Goal: Task Accomplishment & Management: Manage account settings

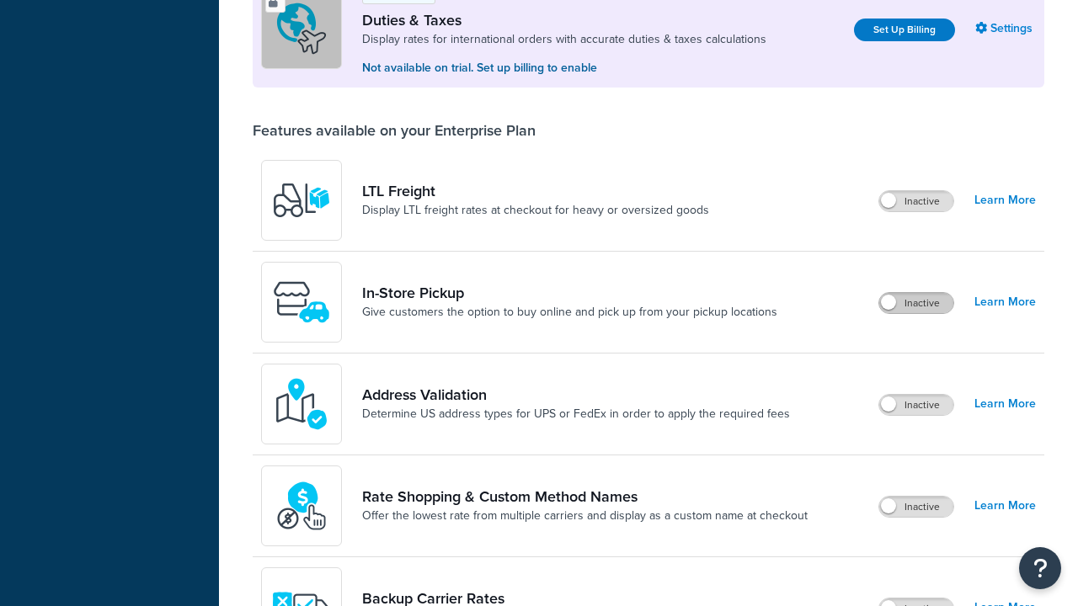
click at [916, 293] on label "Inactive" at bounding box center [916, 303] width 74 height 20
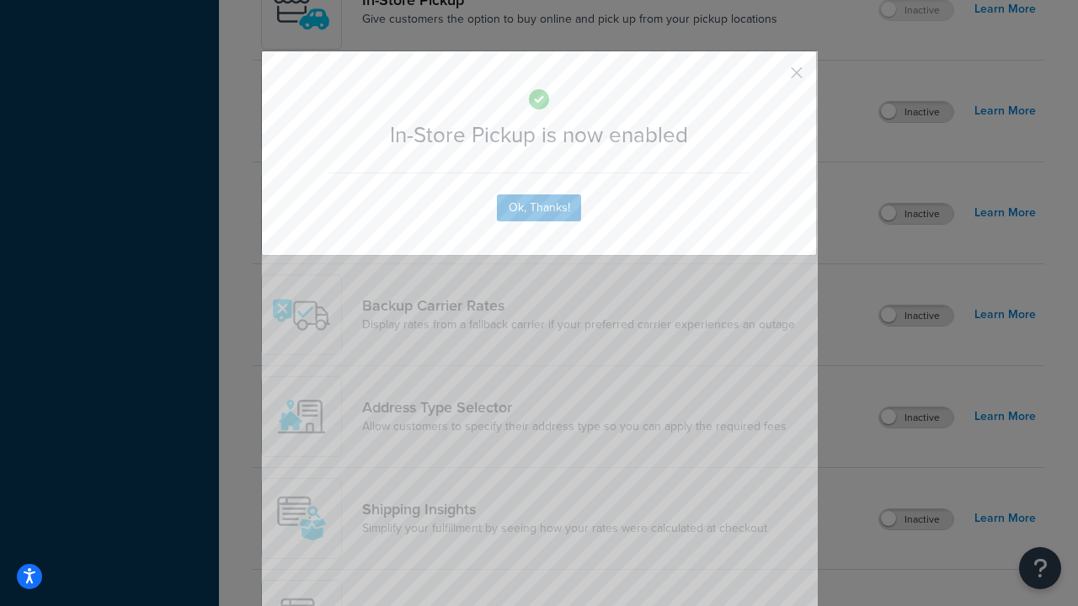
click at [772, 77] on button "button" at bounding box center [772, 79] width 4 height 4
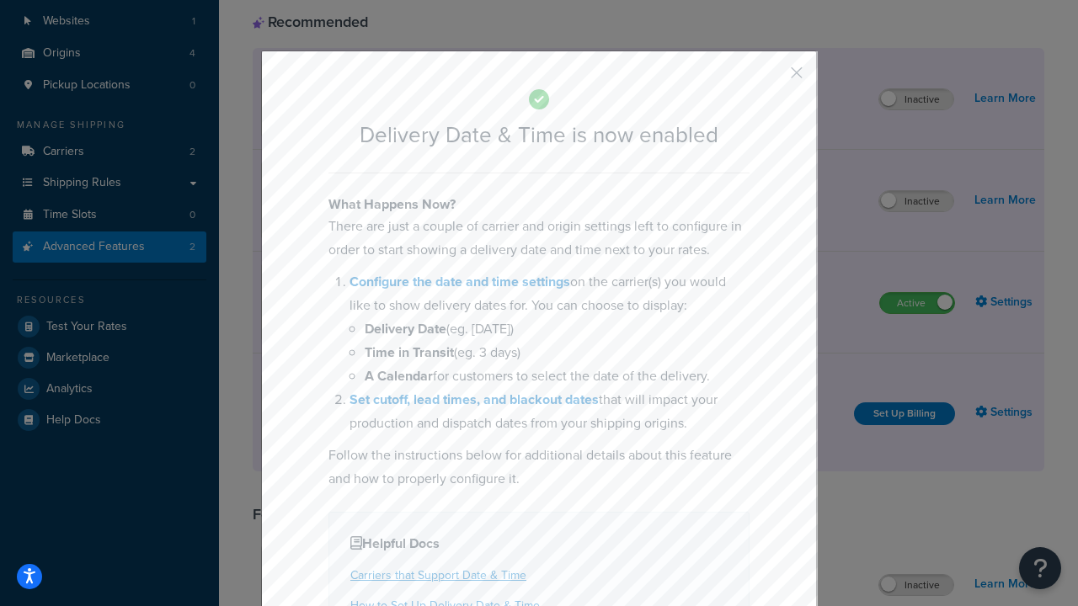
click at [772, 77] on button "button" at bounding box center [772, 79] width 4 height 4
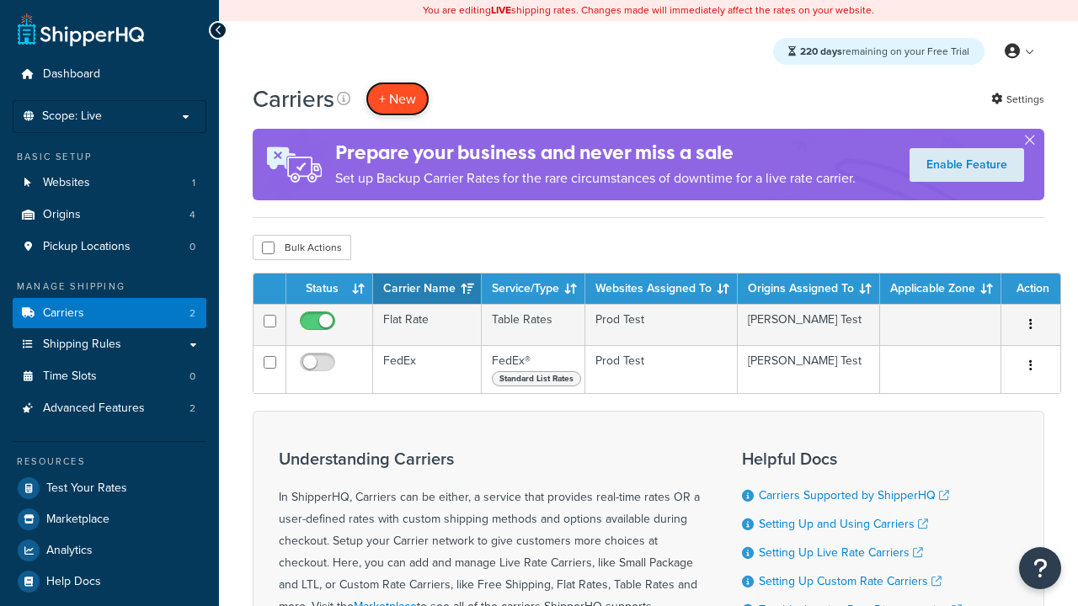
click at [398, 99] on button "+ New" at bounding box center [398, 99] width 64 height 35
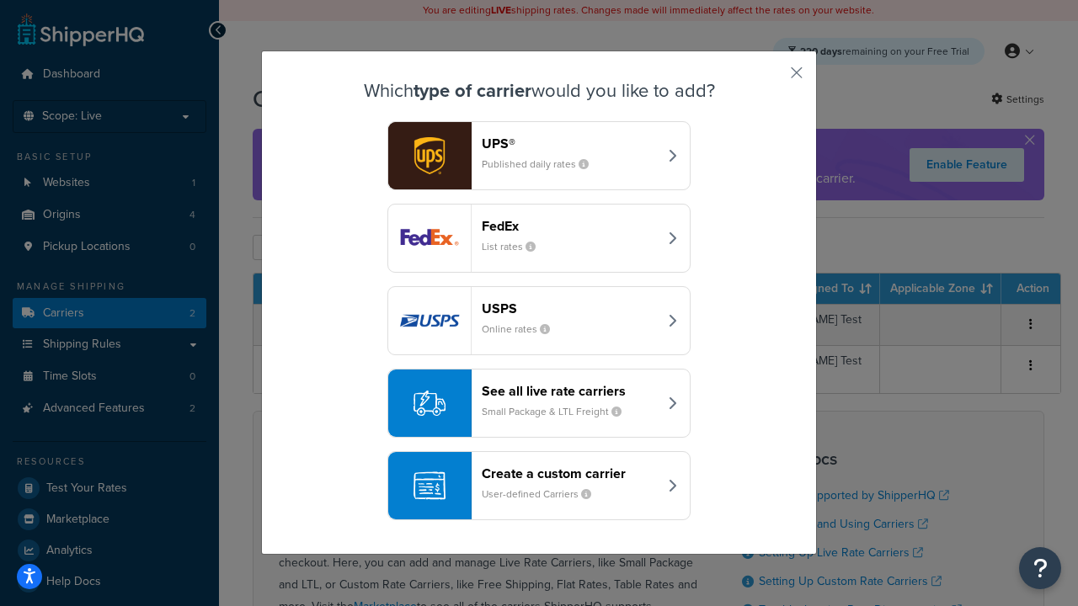
click at [539, 486] on div "Create a custom carrier User-defined Carriers" at bounding box center [570, 486] width 176 height 40
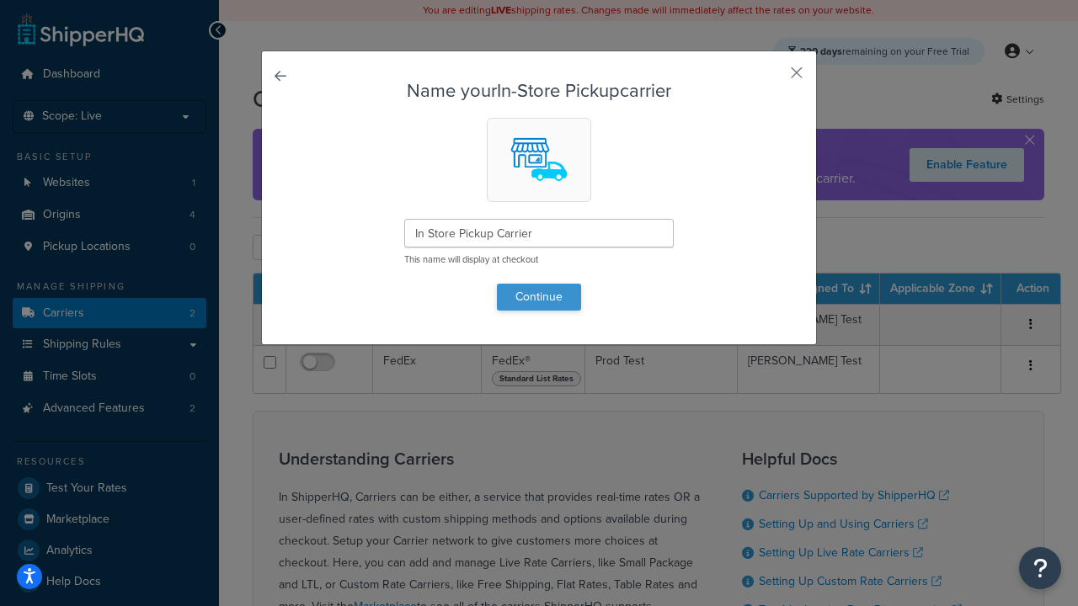
type input "In Store Pickup Carrier"
click at [539, 297] on button "Continue" at bounding box center [539, 297] width 84 height 27
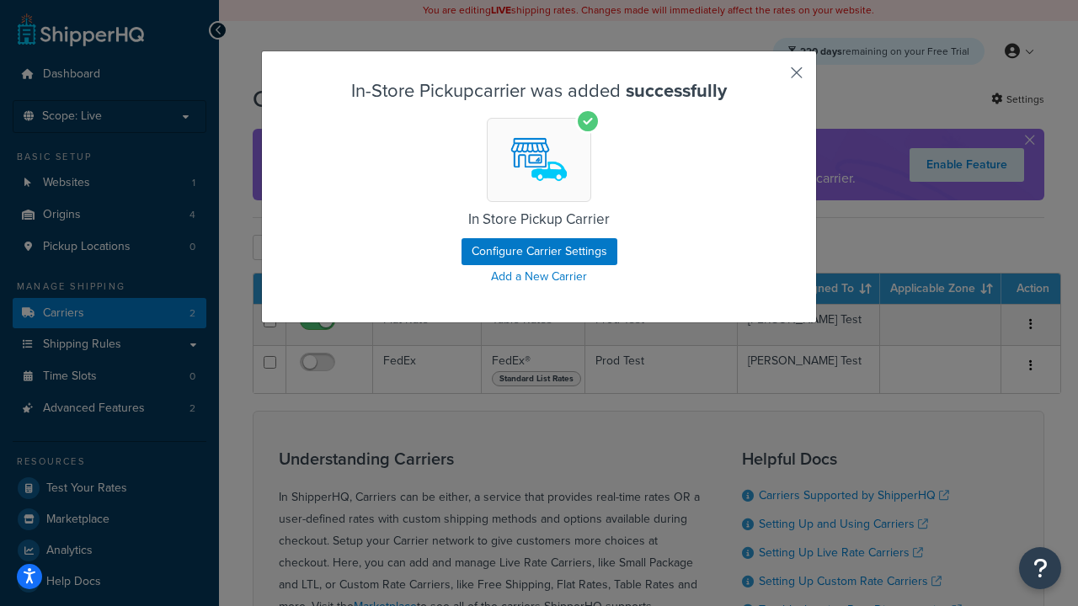
click at [772, 78] on button "button" at bounding box center [772, 79] width 4 height 4
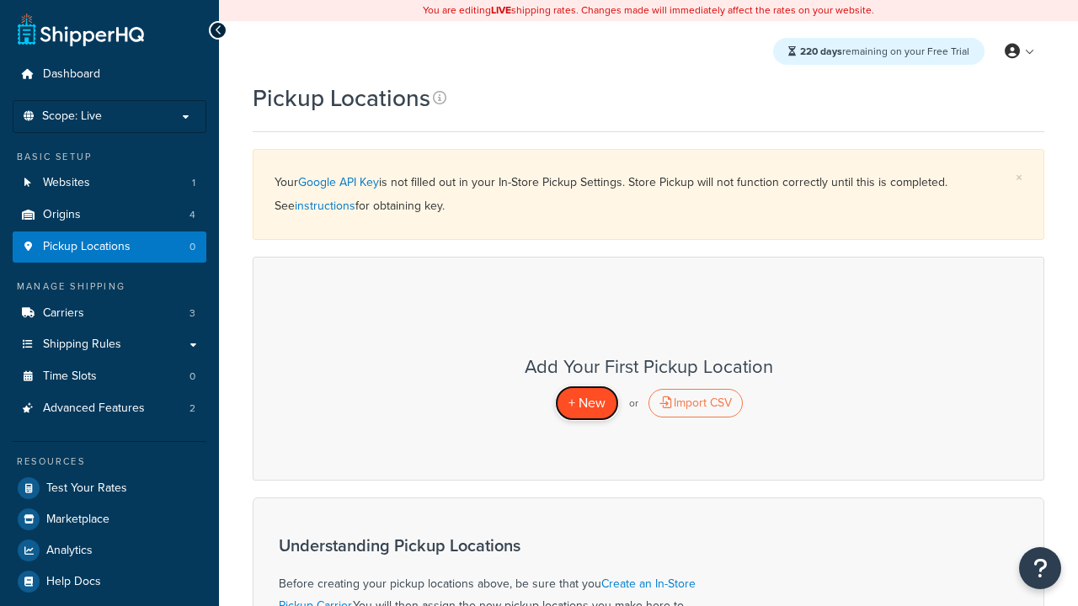
click at [586, 403] on span "+ New" at bounding box center [587, 402] width 37 height 19
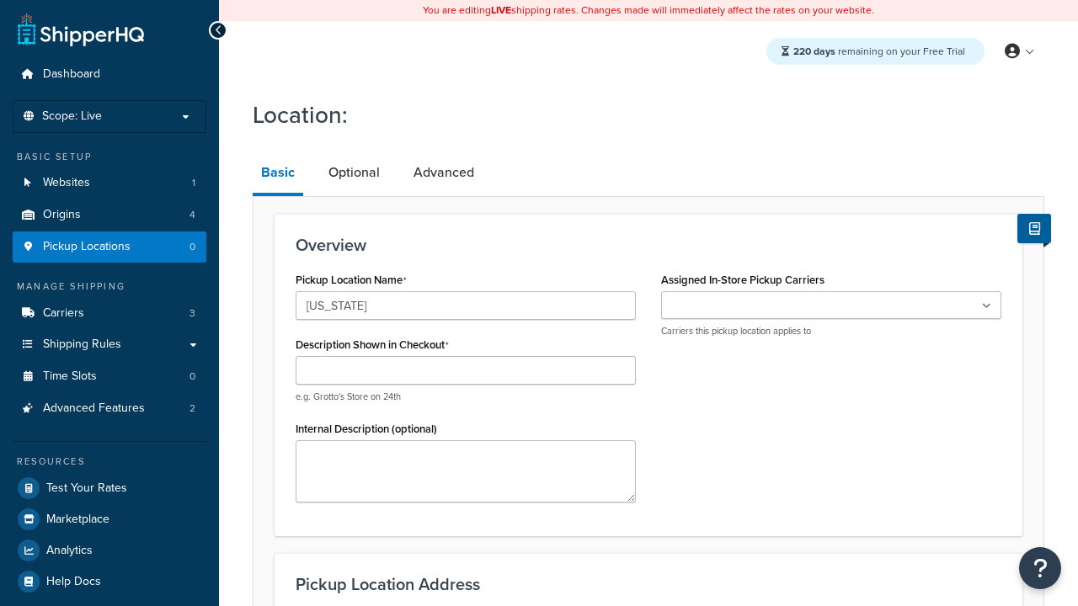
type input "[US_STATE]"
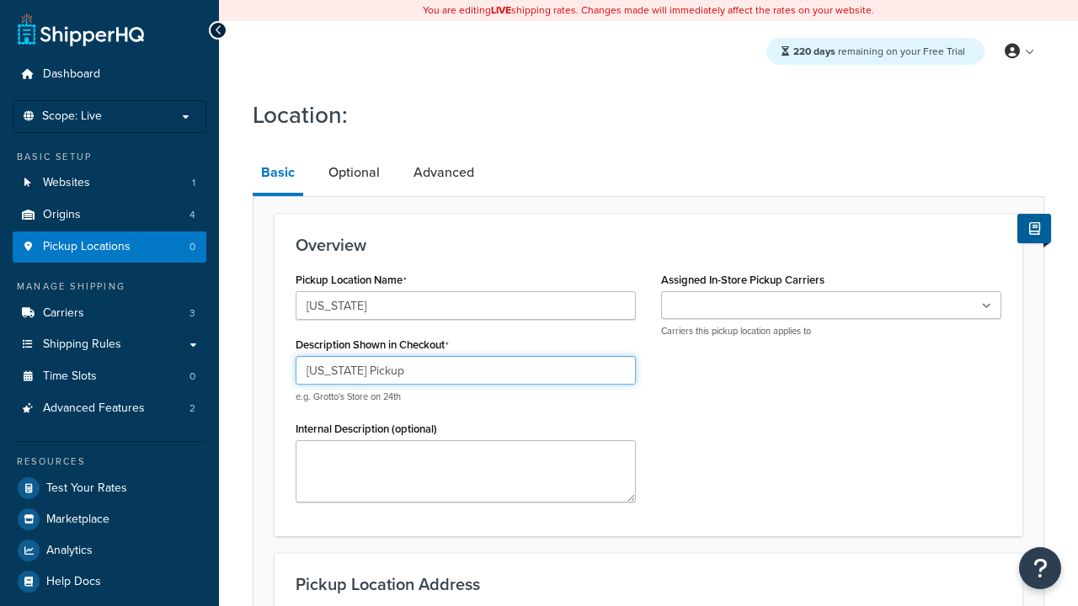
type input "[US_STATE] Pickup"
click at [831, 306] on ul at bounding box center [831, 305] width 340 height 28
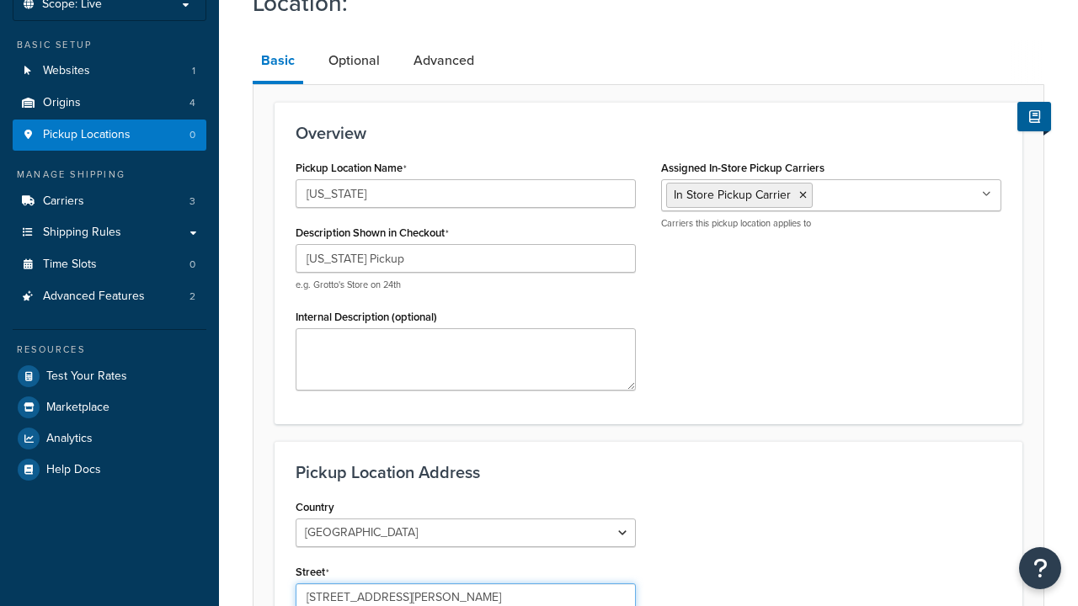
type input "3385 Michelson Drive"
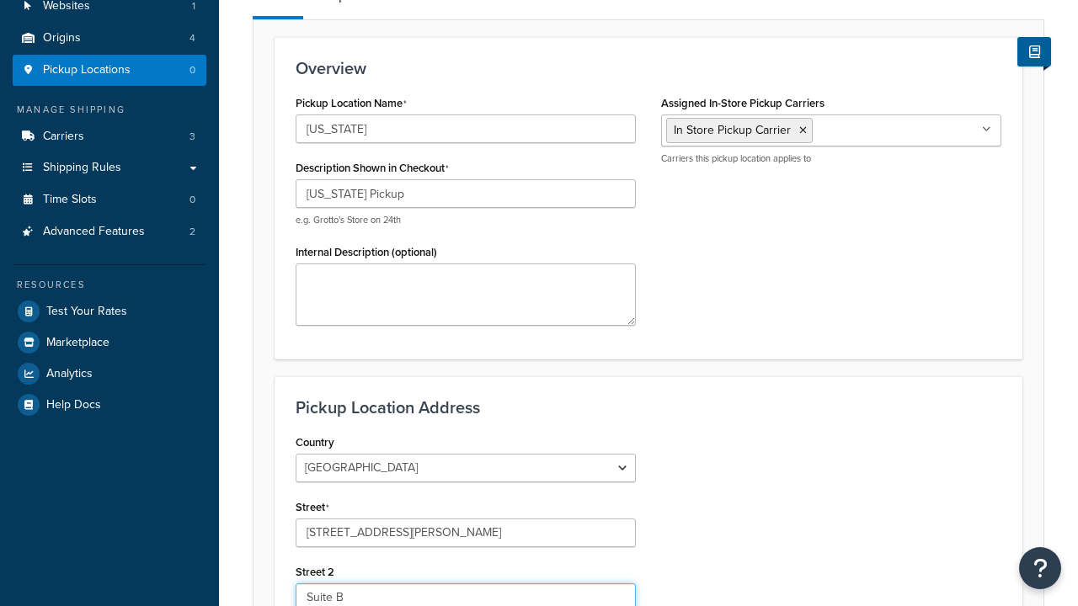
type input "Suite B"
type input "Irvine"
select select "5"
type input "Irvine"
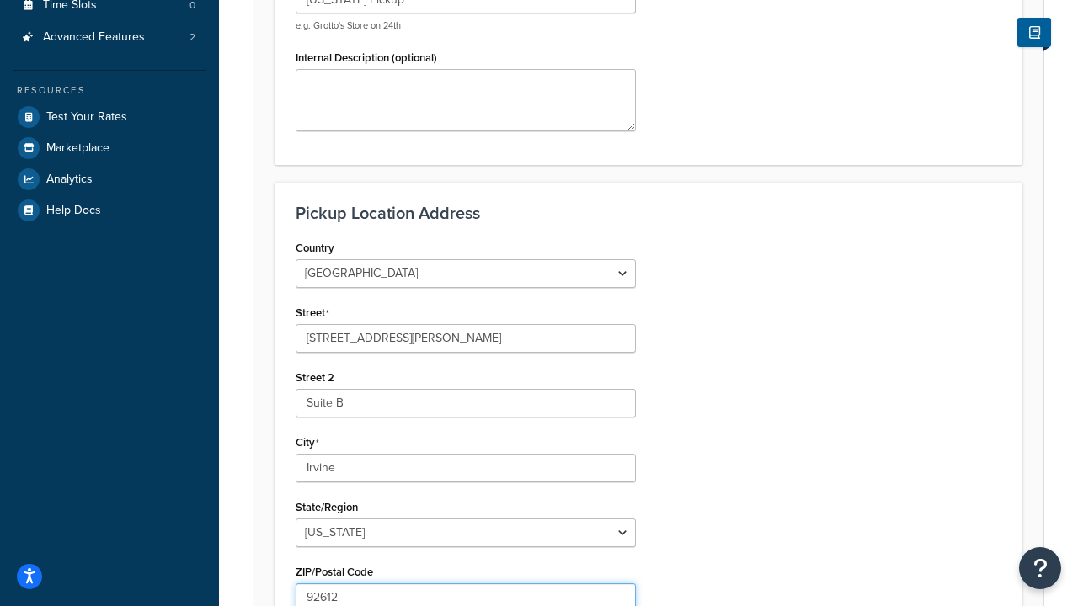
type input "92612"
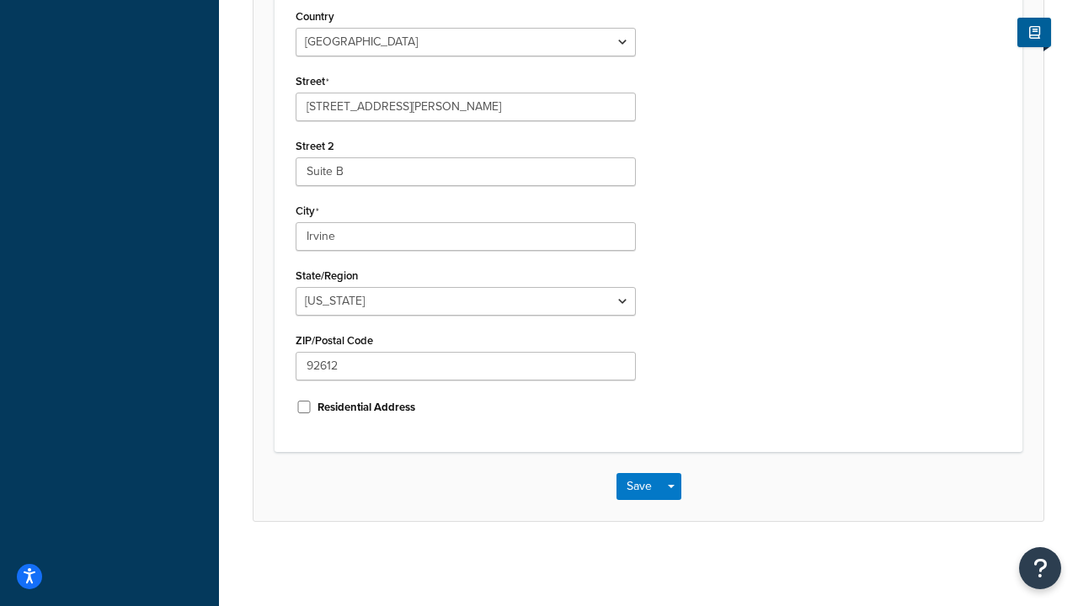
scroll to position [0, 0]
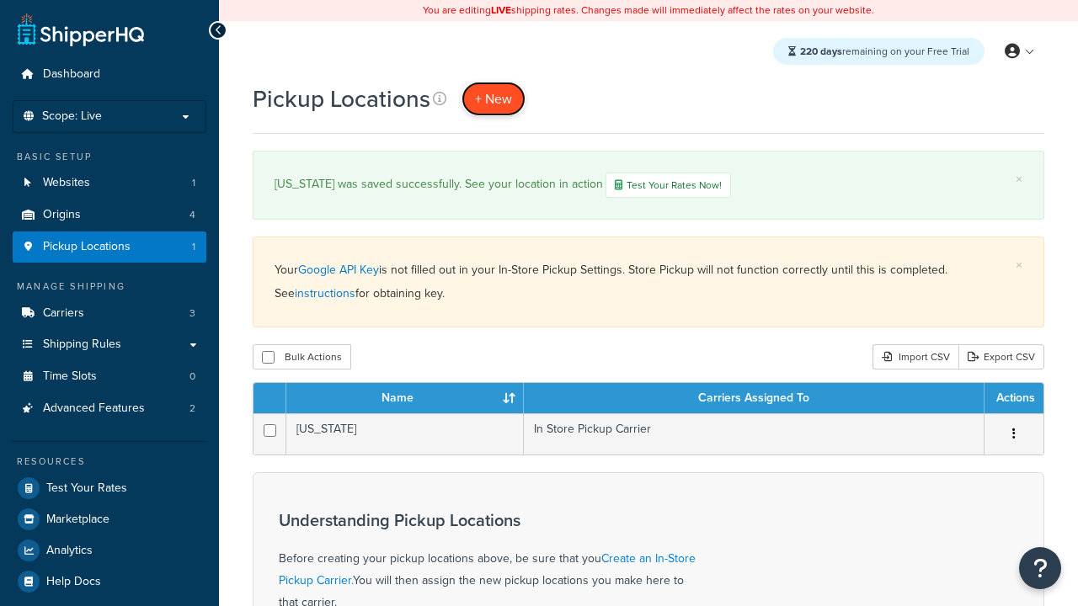
click at [494, 99] on span "+ New" at bounding box center [493, 98] width 37 height 19
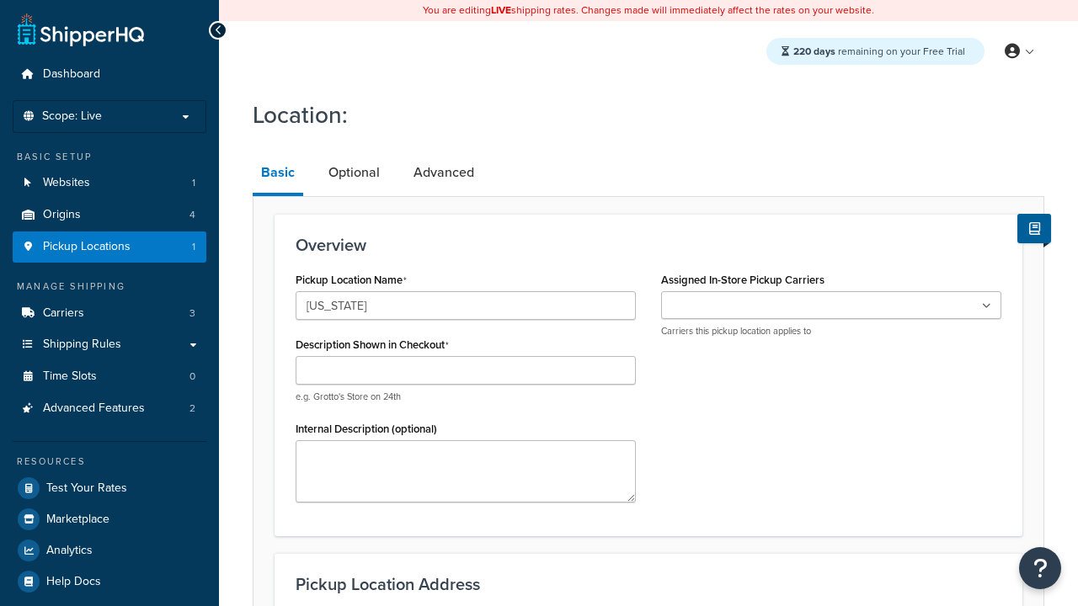
type input "[US_STATE]"
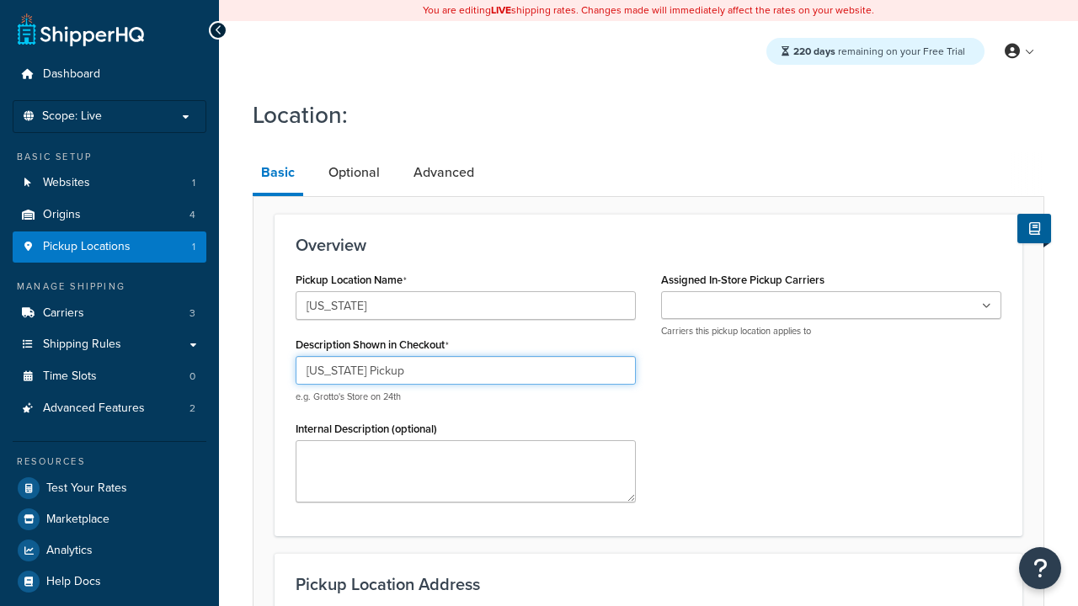
type input "[US_STATE] Pickup"
click at [831, 306] on ul at bounding box center [831, 305] width 340 height 28
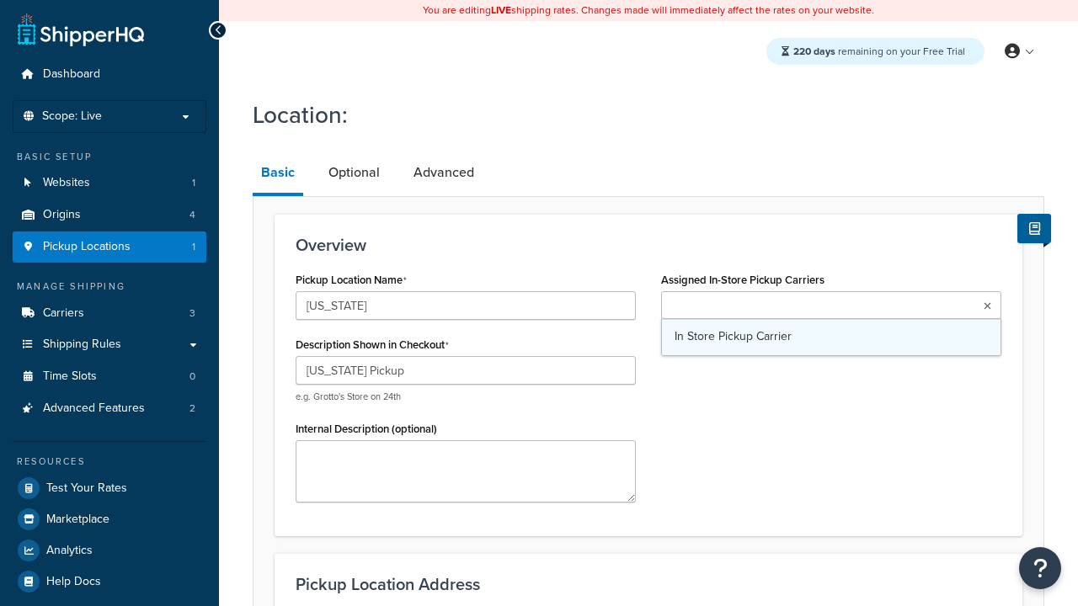
type input "[STREET_ADDRESS]"
type input "Suite A"
type input "[GEOGRAPHIC_DATA]"
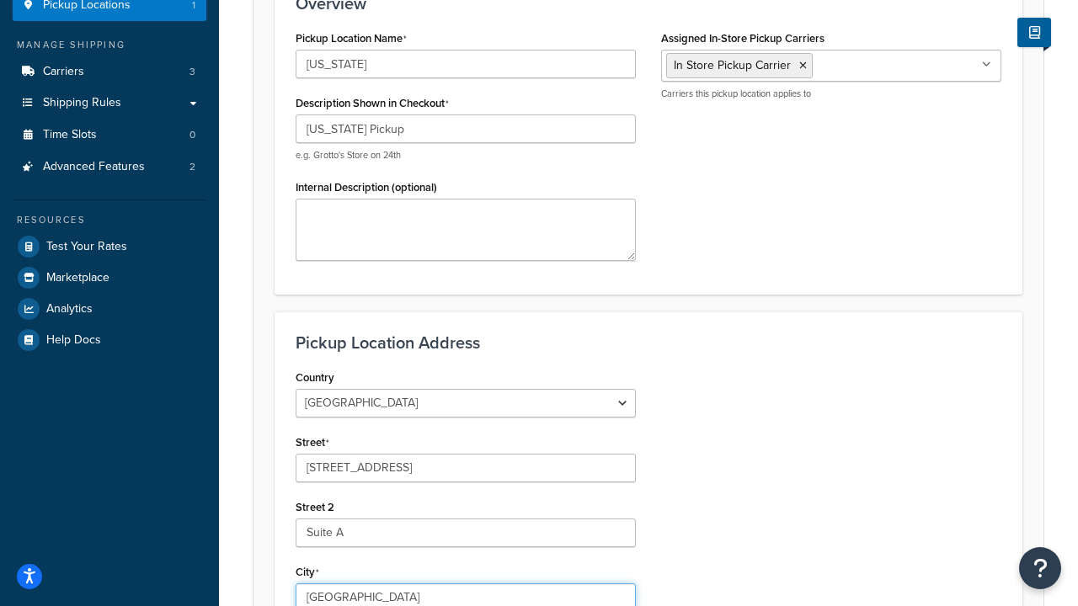
select select "43"
type input "[GEOGRAPHIC_DATA]"
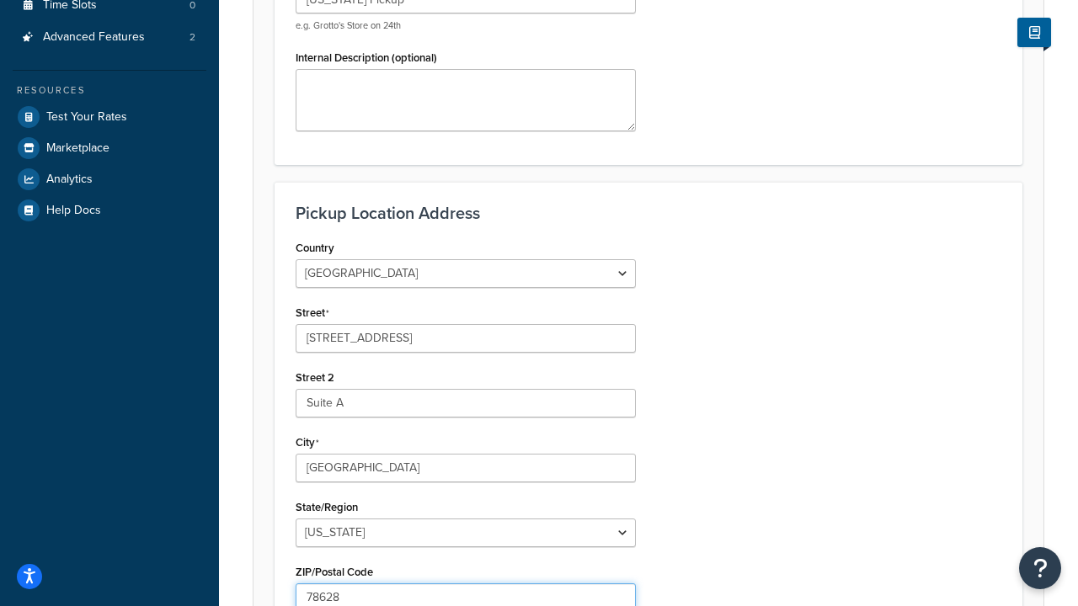
type input "78628"
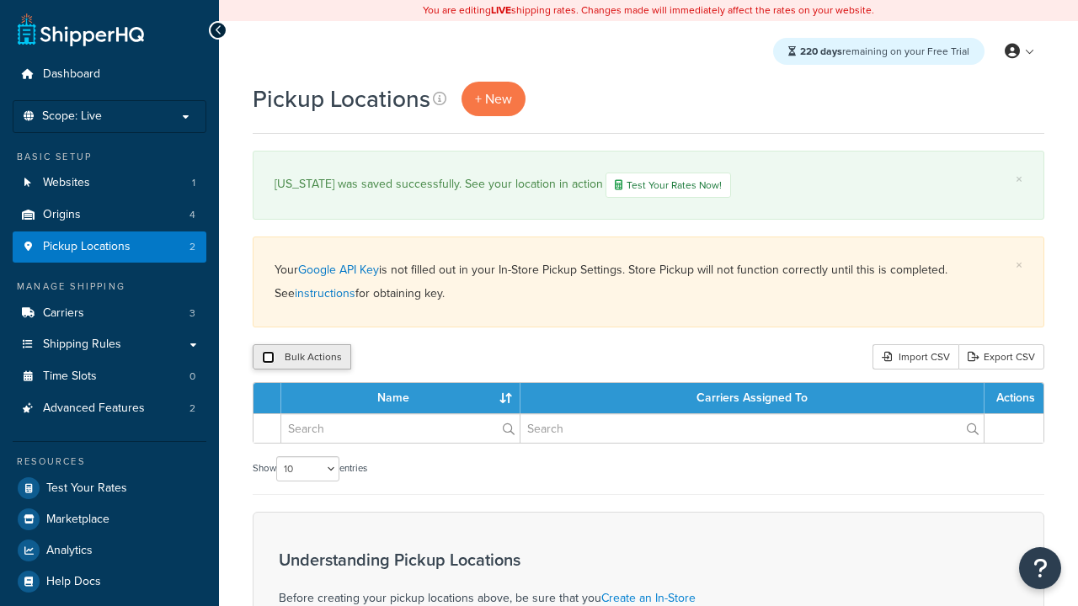
click at [268, 359] on input "checkbox" at bounding box center [268, 357] width 13 height 13
checkbox input "true"
